Goal: Task Accomplishment & Management: Use online tool/utility

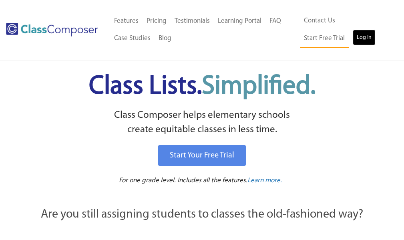
click at [353, 36] on link "Log In" at bounding box center [364, 38] width 23 height 16
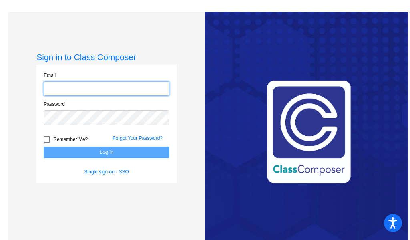
type input "jacobuccip@harrisontwp.k12.nj.us"
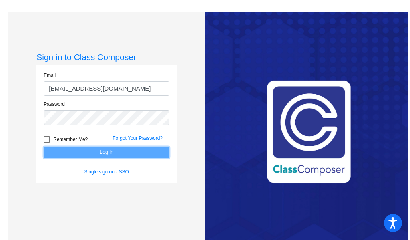
click at [131, 157] on button "Log In" at bounding box center [107, 153] width 126 height 12
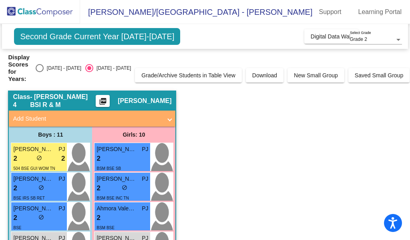
click at [50, 68] on div "2024 - 2025" at bounding box center [63, 67] width 38 height 7
click at [40, 72] on input "2024 - 2025" at bounding box center [39, 72] width 0 height 0
radio input "true"
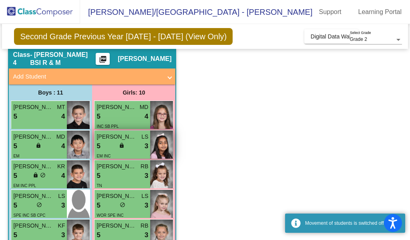
scroll to position [40, 0]
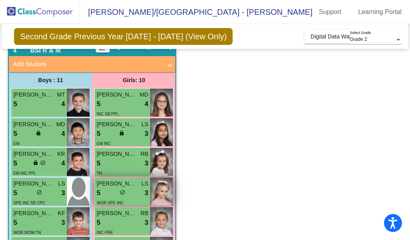
click at [133, 198] on div "WOR SPE INC" at bounding box center [122, 202] width 52 height 8
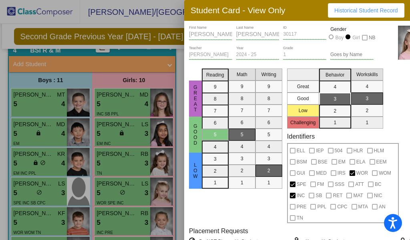
click at [159, 27] on div at bounding box center [205, 120] width 410 height 240
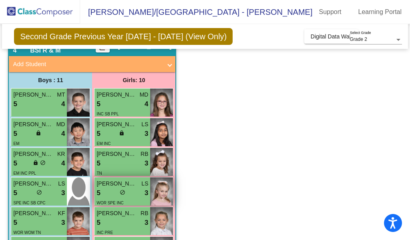
scroll to position [80, 0]
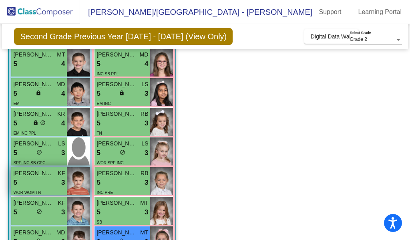
click at [36, 172] on span "Leo Cecchini" at bounding box center [33, 173] width 40 height 8
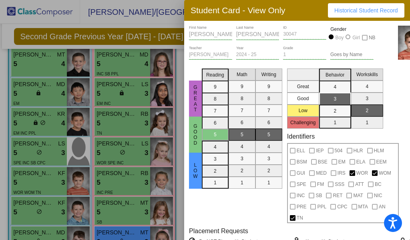
click at [168, 29] on div at bounding box center [205, 120] width 410 height 240
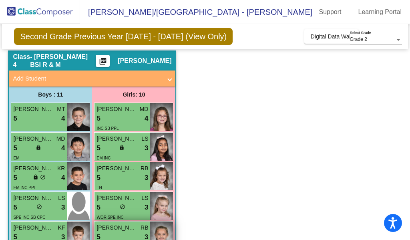
scroll to position [40, 0]
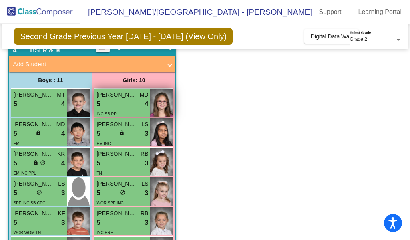
click at [111, 95] on span "Francesca Parks" at bounding box center [116, 94] width 40 height 8
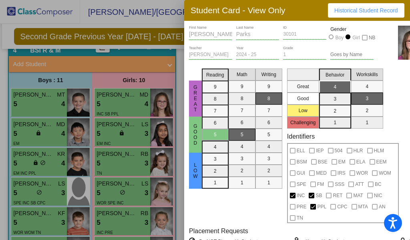
click at [63, 100] on div at bounding box center [205, 120] width 410 height 240
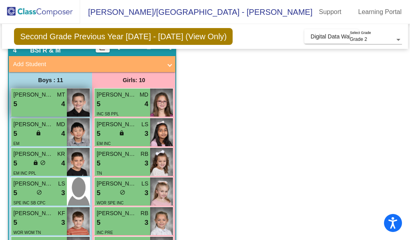
click at [47, 102] on div "5 lock do_not_disturb_alt 4" at bounding box center [39, 104] width 52 height 10
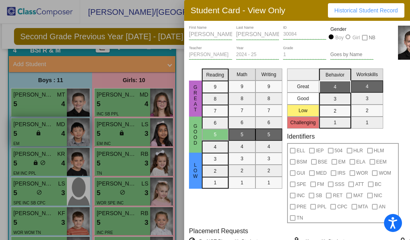
click at [53, 136] on div at bounding box center [205, 120] width 410 height 240
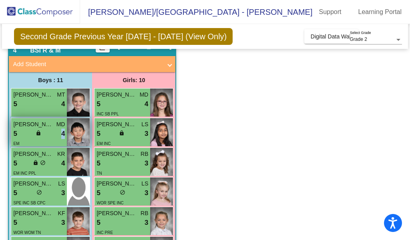
click at [52, 136] on div "5 lock do_not_disturb_alt 4" at bounding box center [39, 134] width 52 height 10
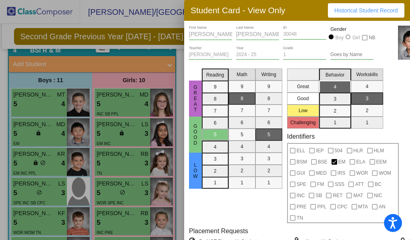
click at [61, 133] on div at bounding box center [205, 120] width 410 height 240
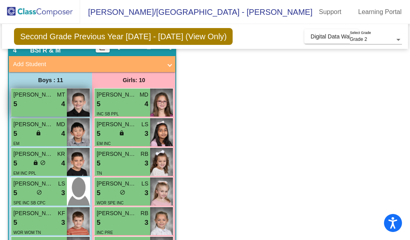
click at [66, 96] on div "Axel Lightner MT 5 lock do_not_disturb_alt 4" at bounding box center [39, 102] width 56 height 28
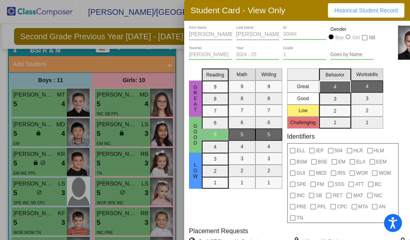
click at [52, 126] on div at bounding box center [205, 120] width 410 height 240
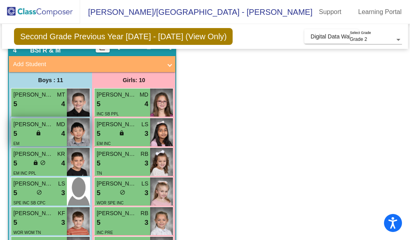
click at [54, 133] on div "5 lock do_not_disturb_alt 4" at bounding box center [39, 134] width 52 height 10
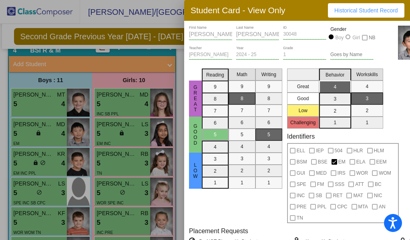
click at [165, 16] on div at bounding box center [205, 120] width 410 height 240
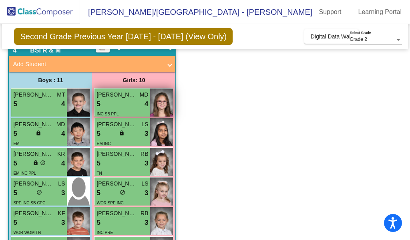
click at [127, 108] on div "5 lock do_not_disturb_alt 4" at bounding box center [122, 104] width 52 height 10
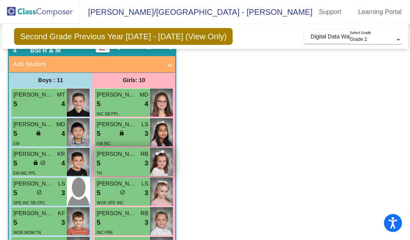
click at [135, 171] on div "TN" at bounding box center [122, 173] width 52 height 8
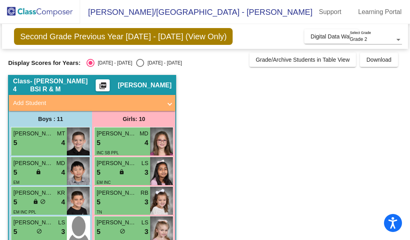
scroll to position [0, 0]
